Goal: Learn about a topic

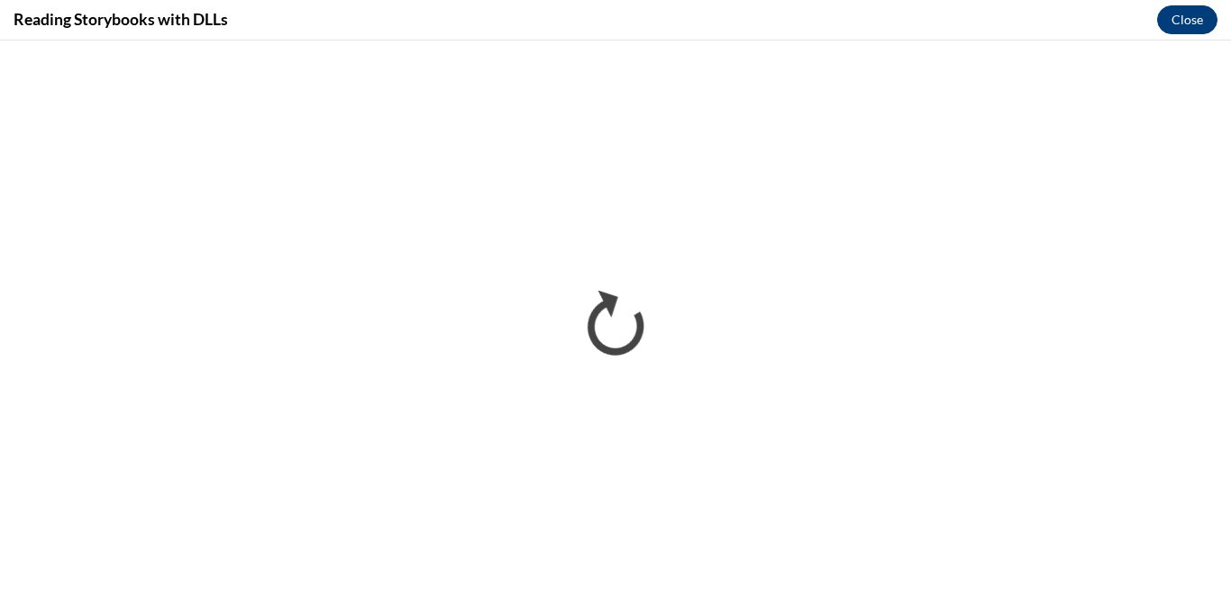
scroll to position [886, 0]
click at [1183, 27] on button "Close" at bounding box center [1187, 19] width 60 height 29
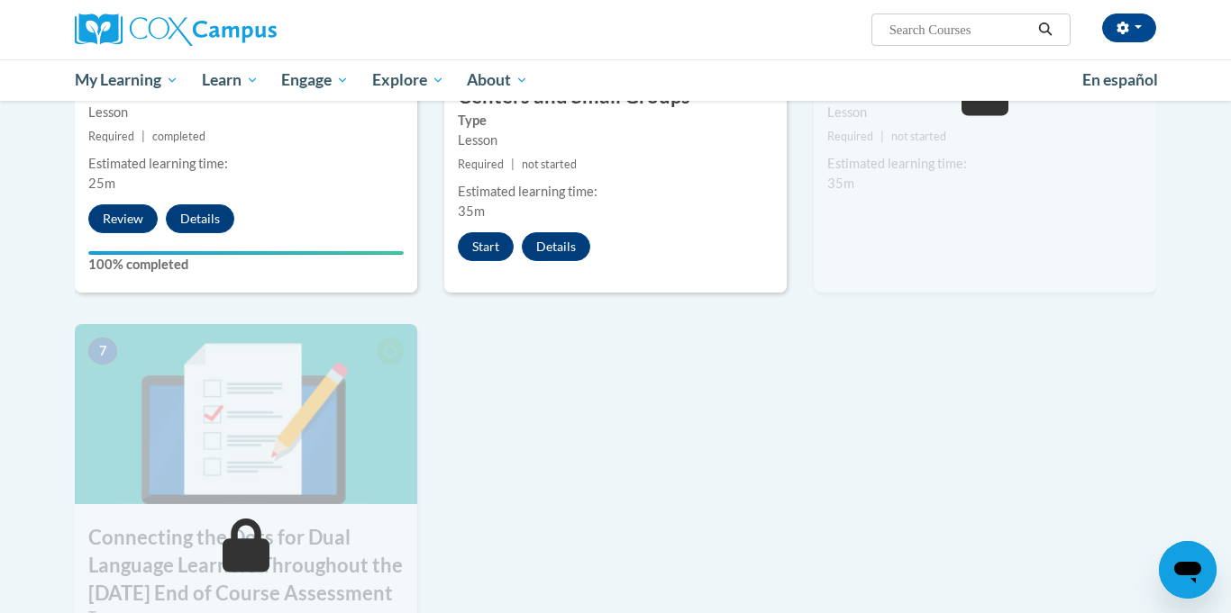
scroll to position [1158, 0]
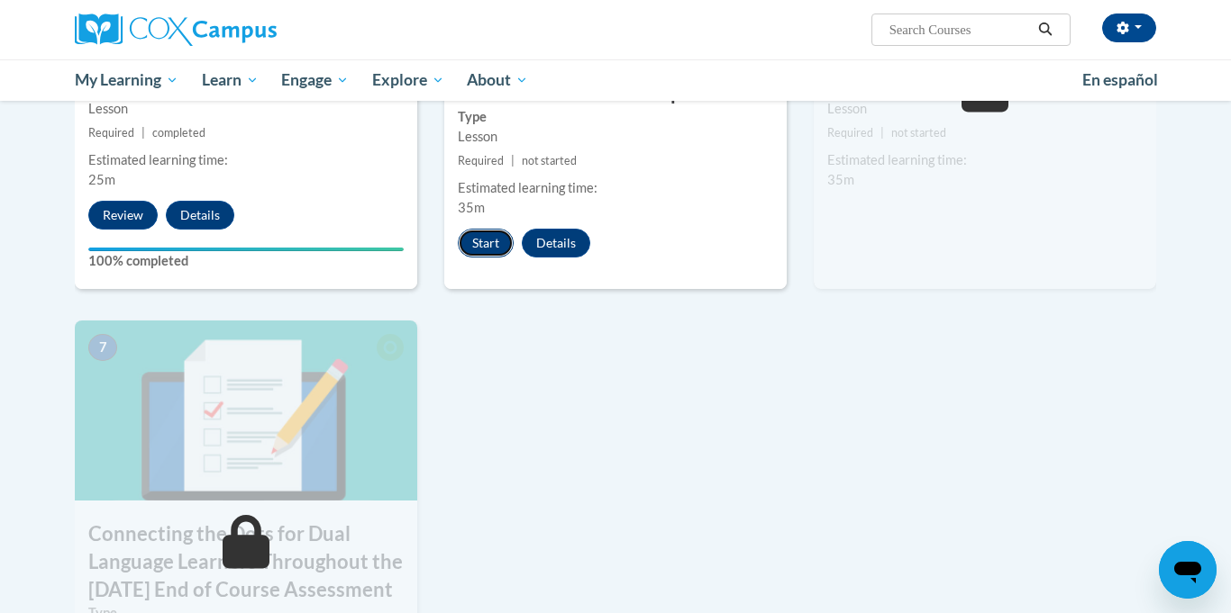
click at [486, 258] on button "Start" at bounding box center [486, 243] width 56 height 29
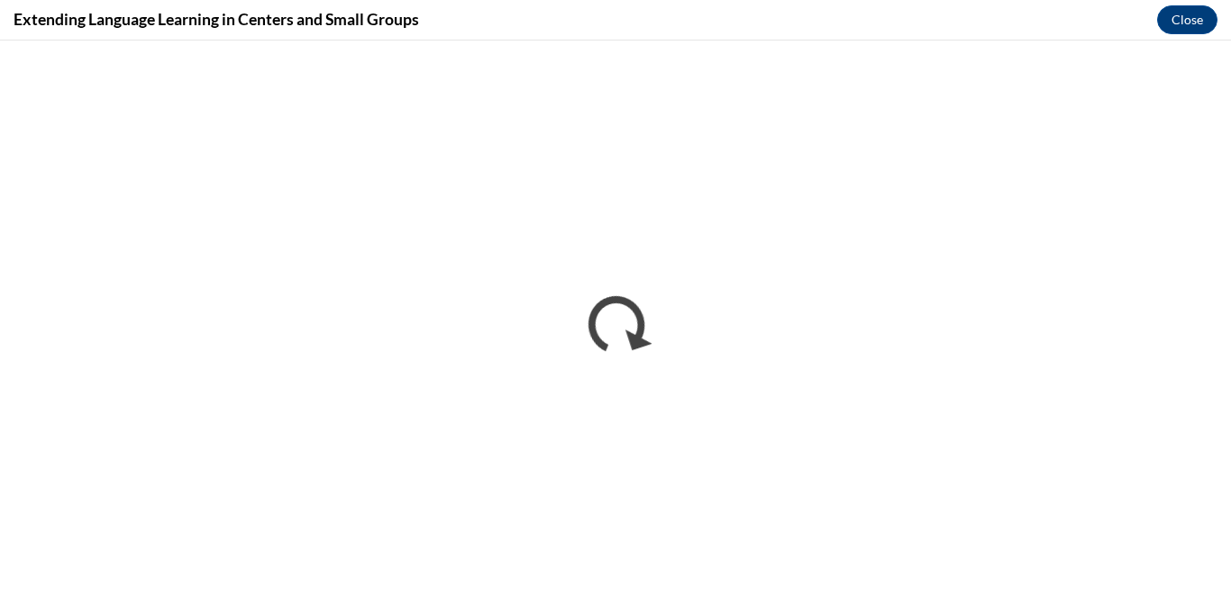
scroll to position [0, 0]
